Goal: Task Accomplishment & Management: Manage account settings

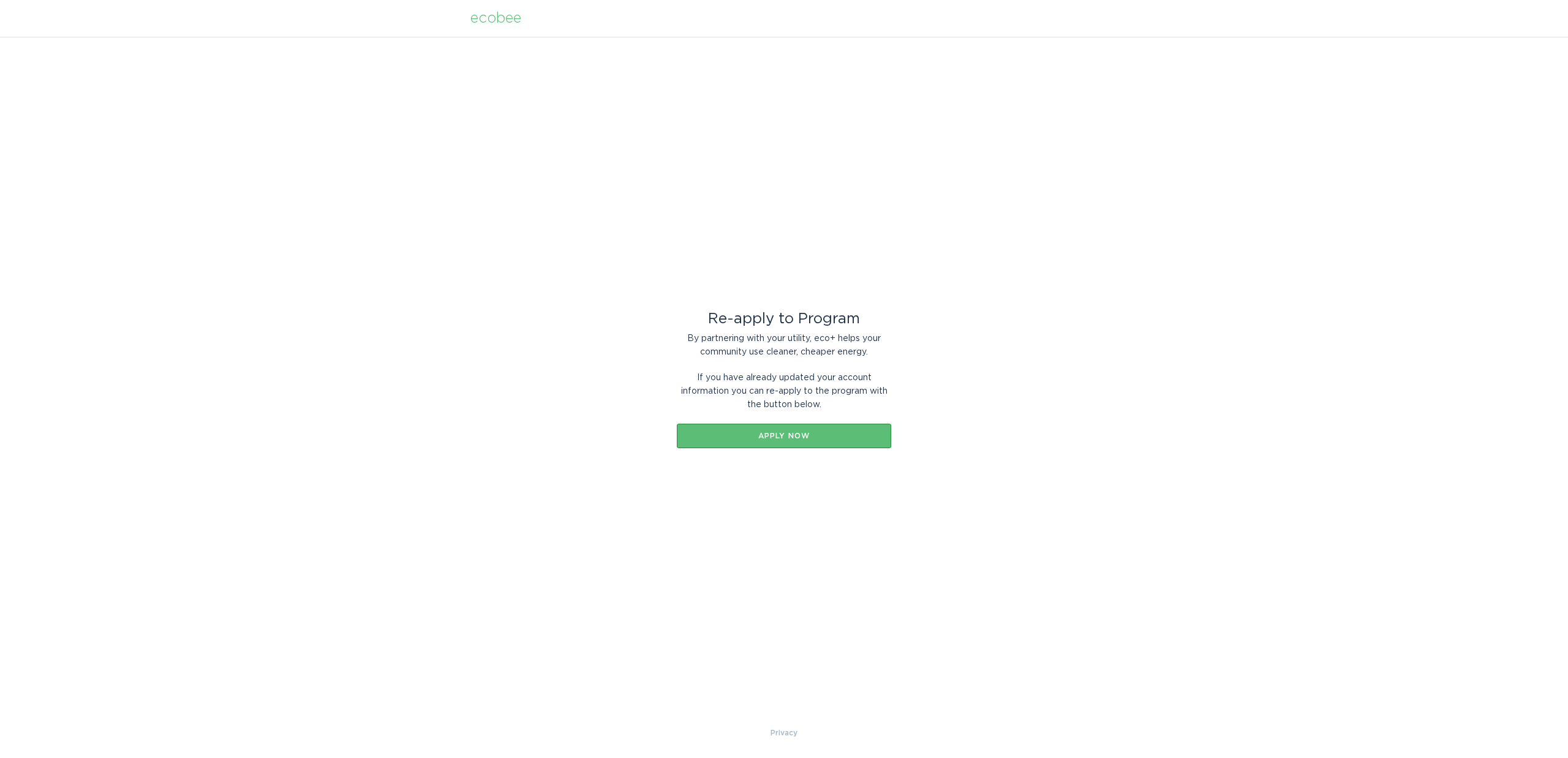
drag, startPoint x: 777, startPoint y: 438, endPoint x: 523, endPoint y: 508, distance: 263.5
click at [611, 559] on div "Re-apply to Program By partnering with your utility, eco+ helps your community …" at bounding box center [784, 381] width 1568 height 689
